Goal: Task Accomplishment & Management: Use online tool/utility

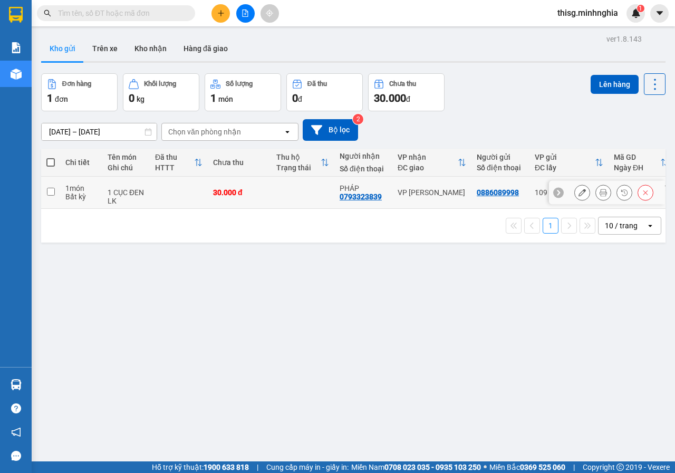
click at [51, 193] on input "checkbox" at bounding box center [51, 192] width 8 height 8
checkbox input "true"
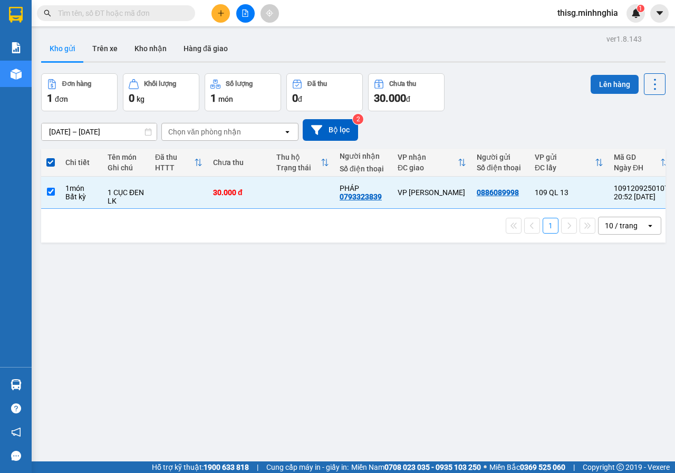
click at [599, 79] on button "Lên hàng" at bounding box center [614, 84] width 48 height 19
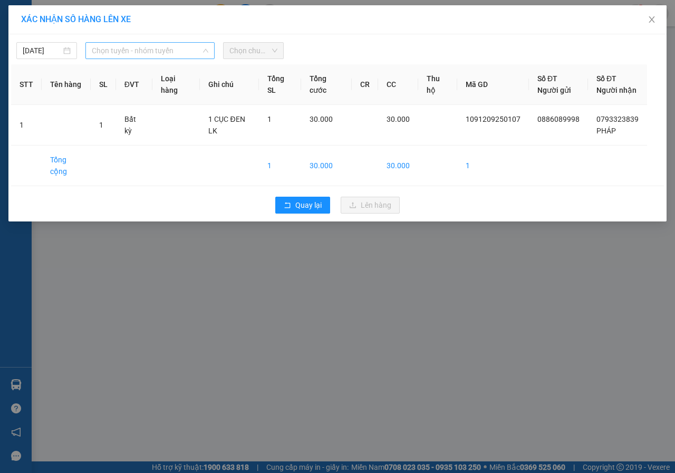
click at [137, 50] on span "Chọn tuyến - nhóm tuyến" at bounding box center [150, 51] width 117 height 16
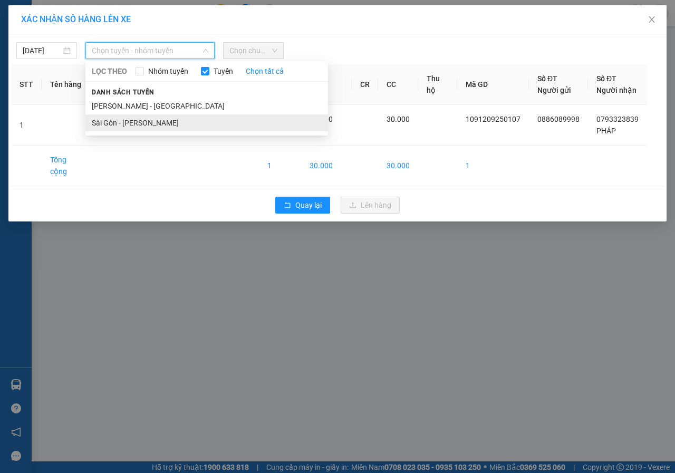
click at [126, 115] on li "Sài Gòn - [PERSON_NAME]" at bounding box center [206, 122] width 243 height 17
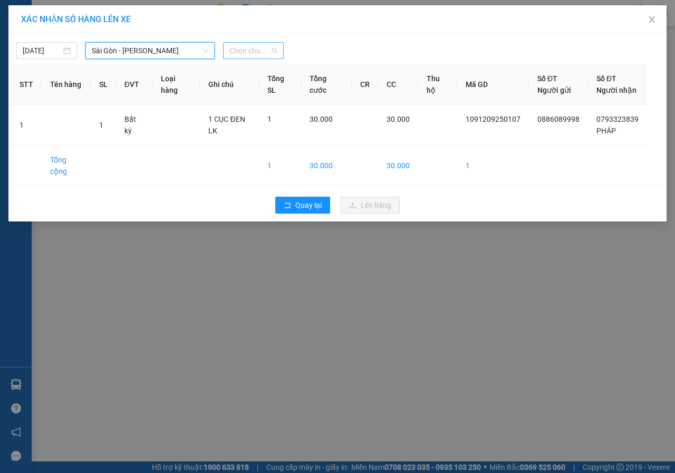
click at [269, 50] on span "Chọn chuyến" at bounding box center [253, 51] width 48 height 16
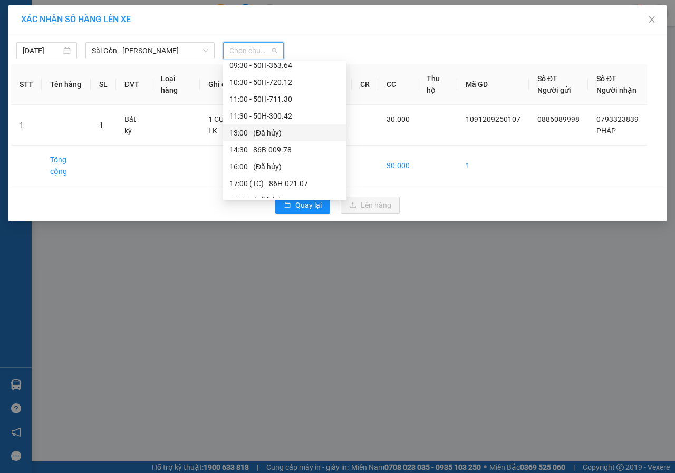
scroll to position [152, 0]
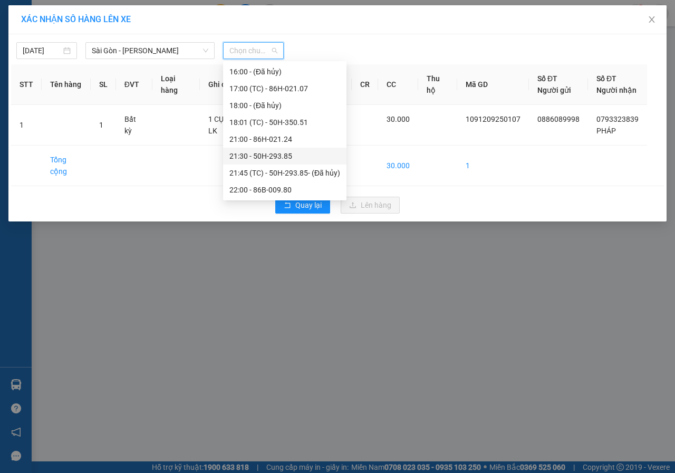
click at [289, 152] on div "21:30 - 50H-293.85" at bounding box center [284, 156] width 111 height 12
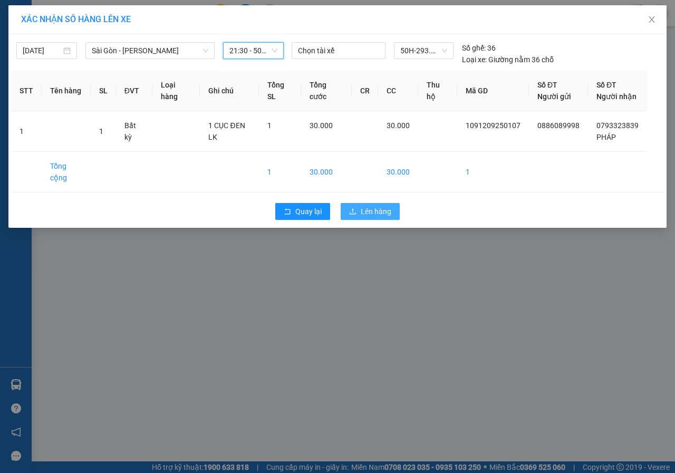
click at [366, 212] on span "Lên hàng" at bounding box center [376, 212] width 31 height 12
